Goal: Obtain resource: Obtain resource

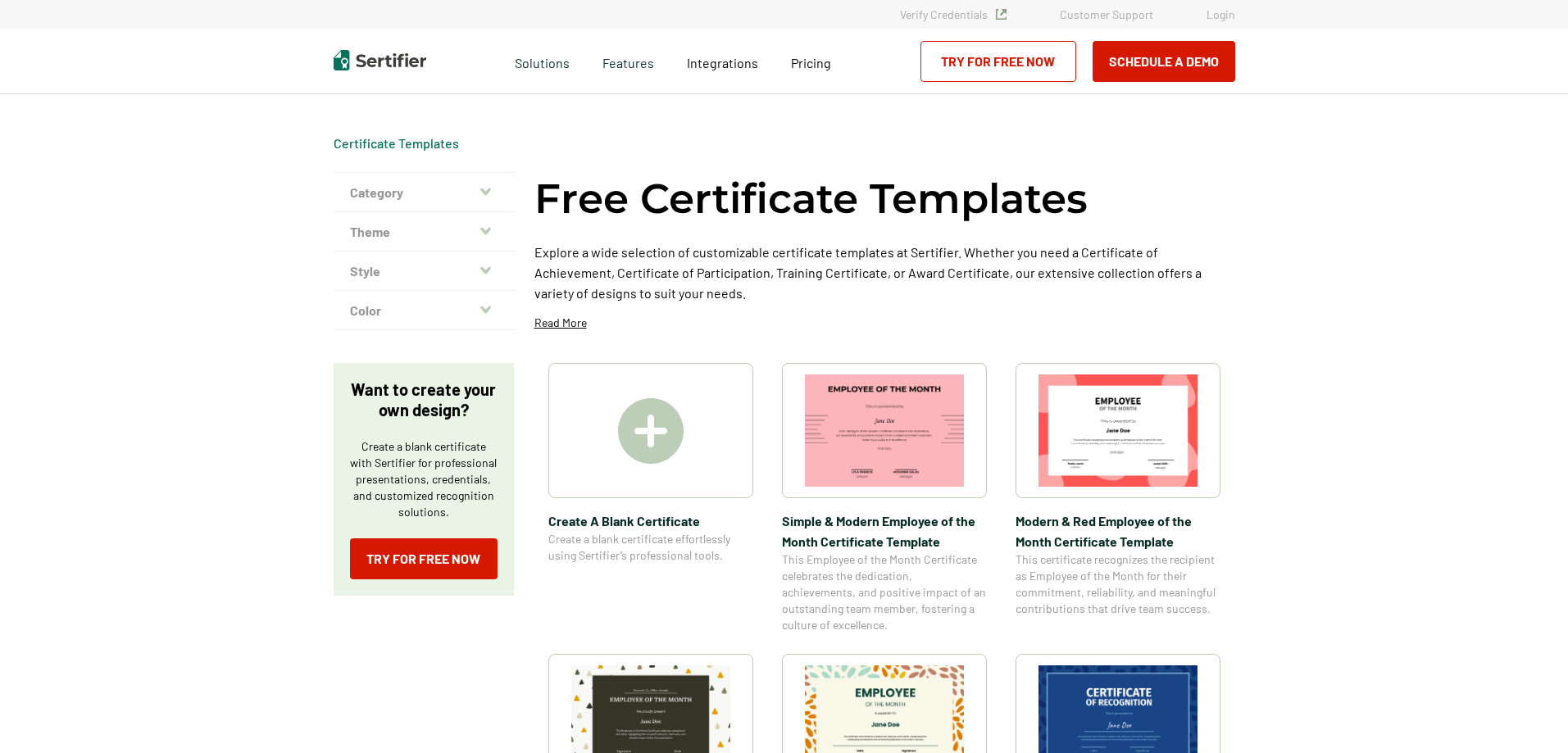
click at [676, 413] on img at bounding box center [650, 431] width 65 height 65
click at [656, 439] on img at bounding box center [650, 431] width 65 height 65
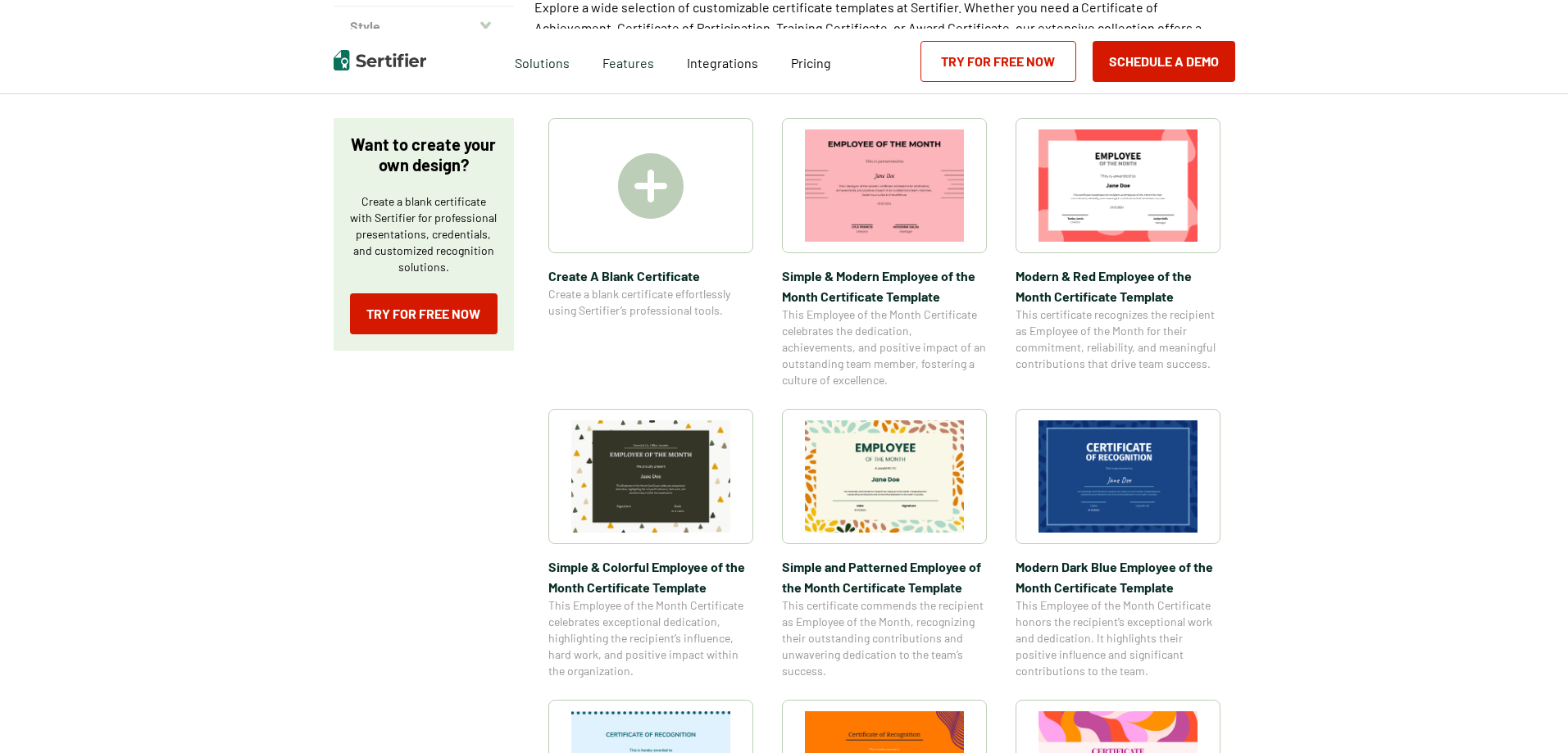
scroll to position [245, 0]
click at [1131, 469] on img at bounding box center [1118, 475] width 159 height 112
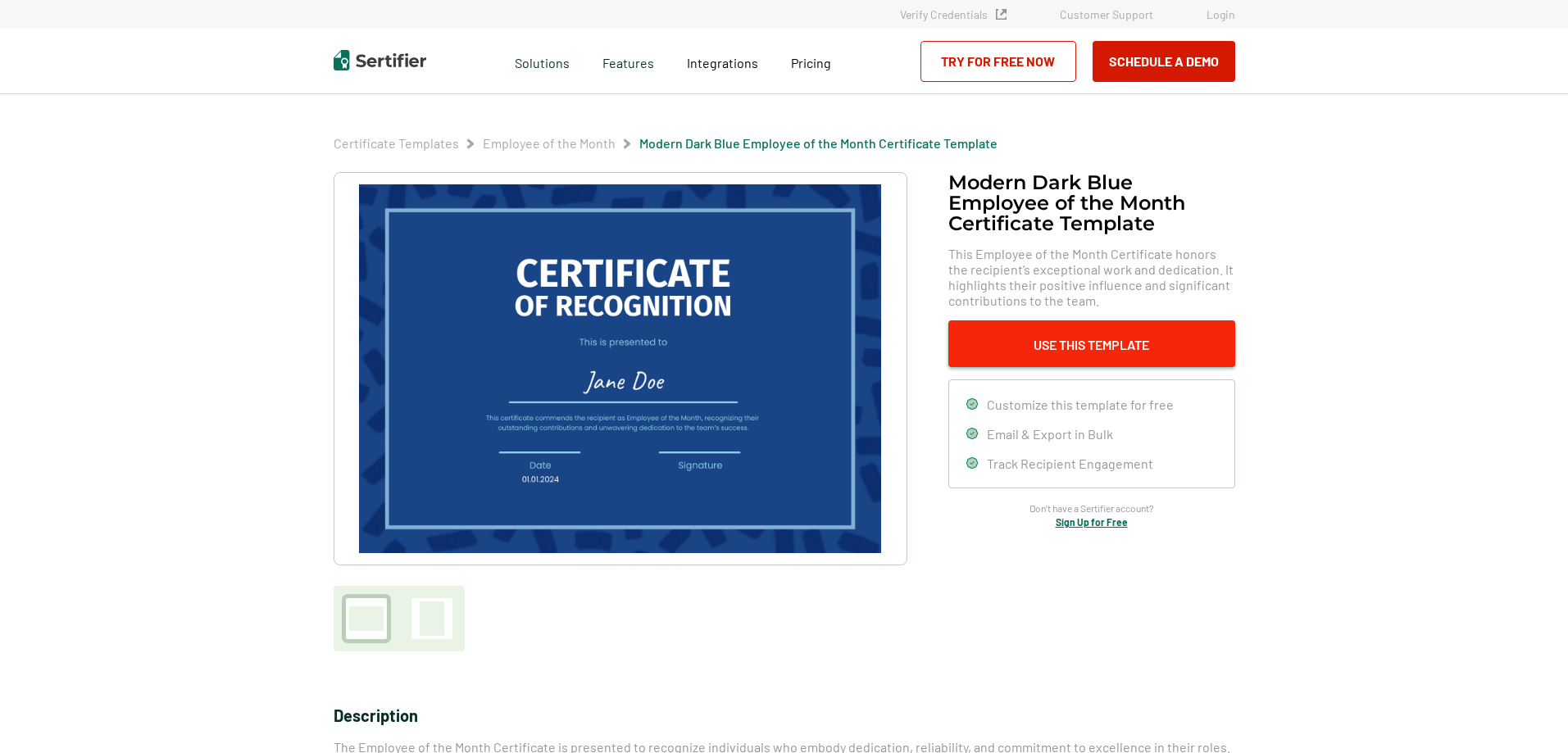
click at [1106, 344] on button "Use This Template" at bounding box center [1092, 344] width 287 height 47
click at [1088, 346] on button "Use This Template" at bounding box center [1092, 344] width 287 height 47
